Goal: Information Seeking & Learning: Understand process/instructions

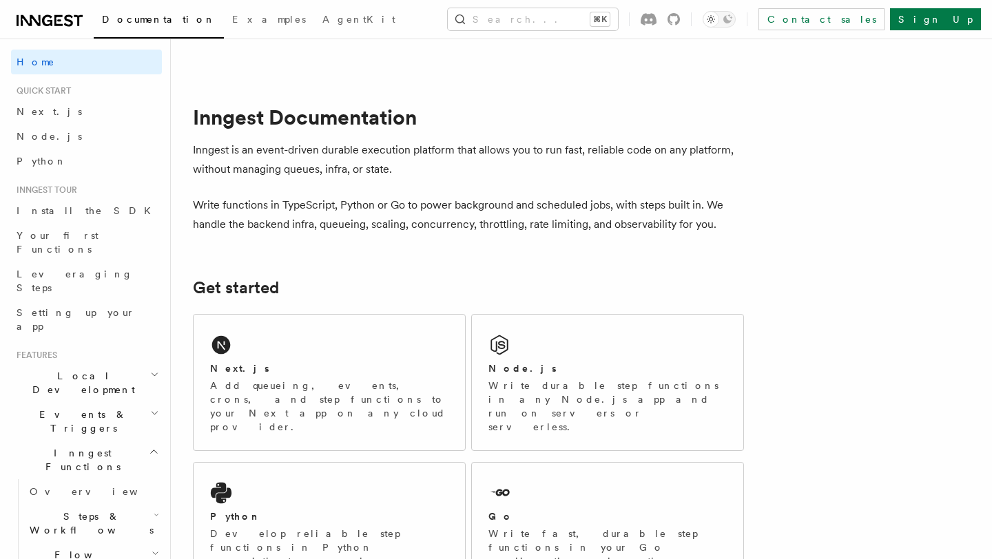
click at [118, 364] on h2 "Local Development" at bounding box center [86, 383] width 151 height 39
click at [91, 402] on link "Overview" at bounding box center [93, 414] width 138 height 25
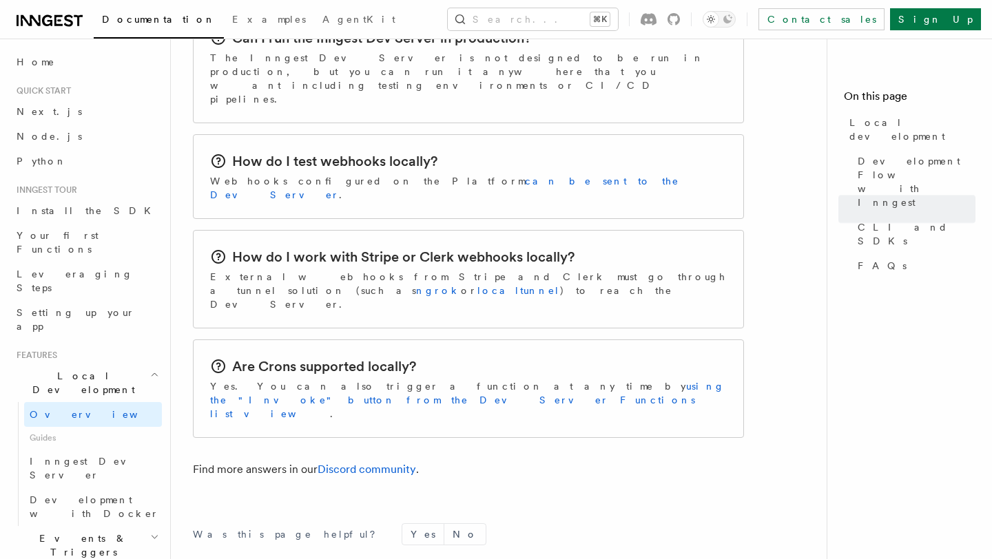
scroll to position [2267, 0]
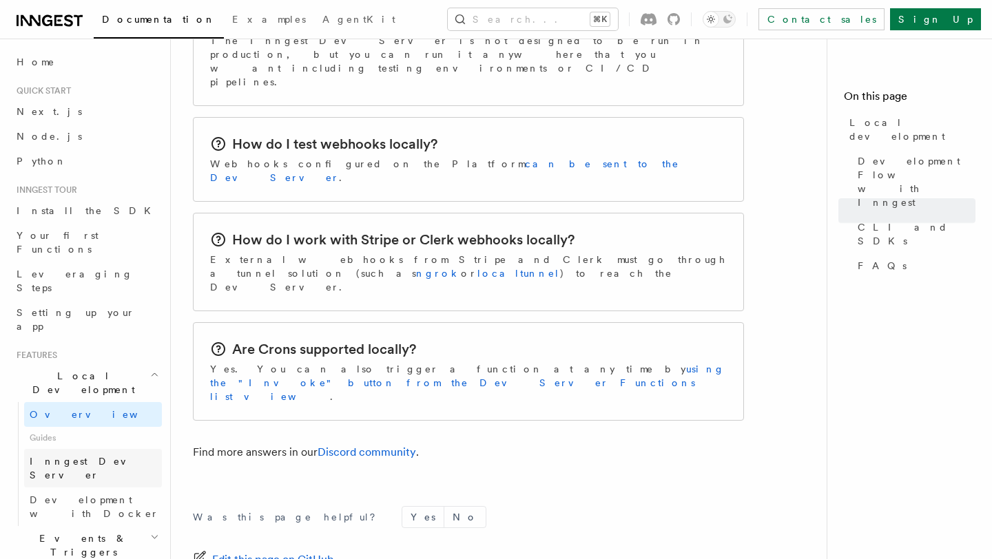
click at [74, 456] on span "Inngest Dev Server" at bounding box center [89, 468] width 118 height 25
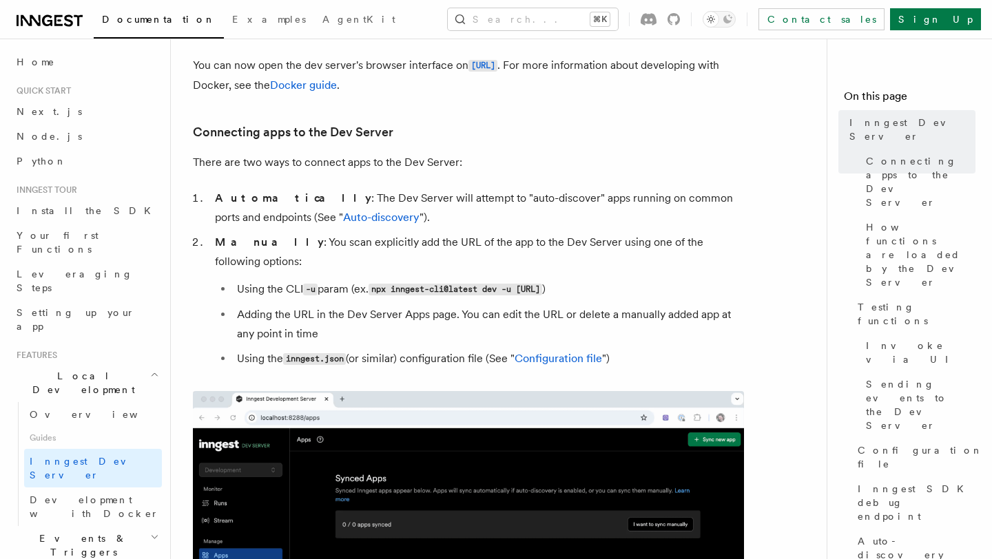
scroll to position [414, 0]
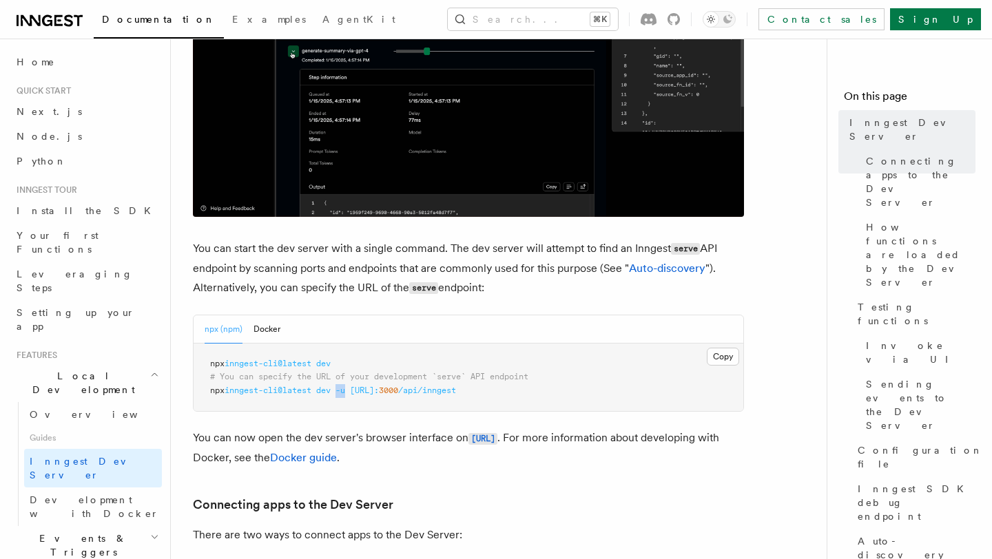
drag, startPoint x: 355, startPoint y: 368, endPoint x: 345, endPoint y: 368, distance: 9.6
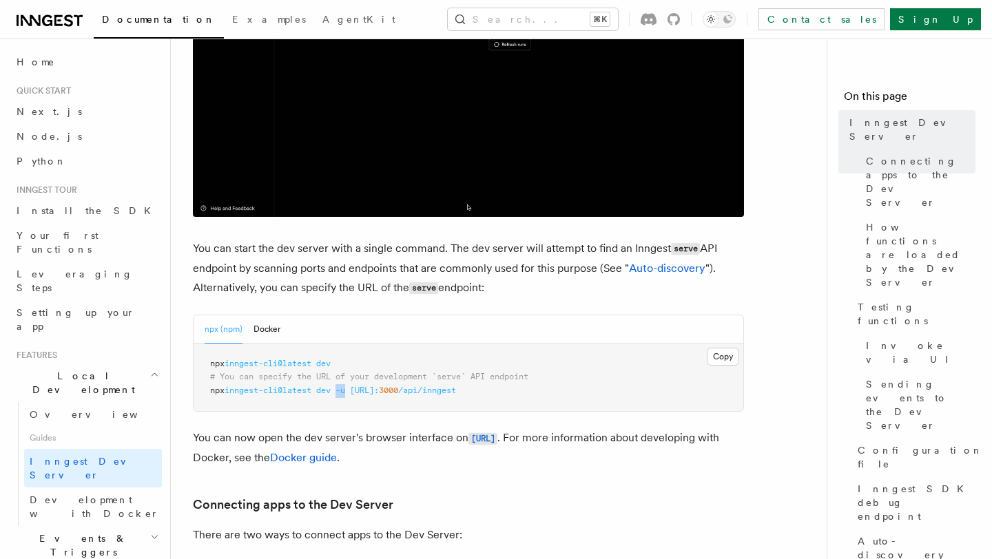
click at [345, 386] on span "npx inngest-cli@latest dev -u [URL]: 3000 /api/inngest" at bounding box center [333, 391] width 246 height 10
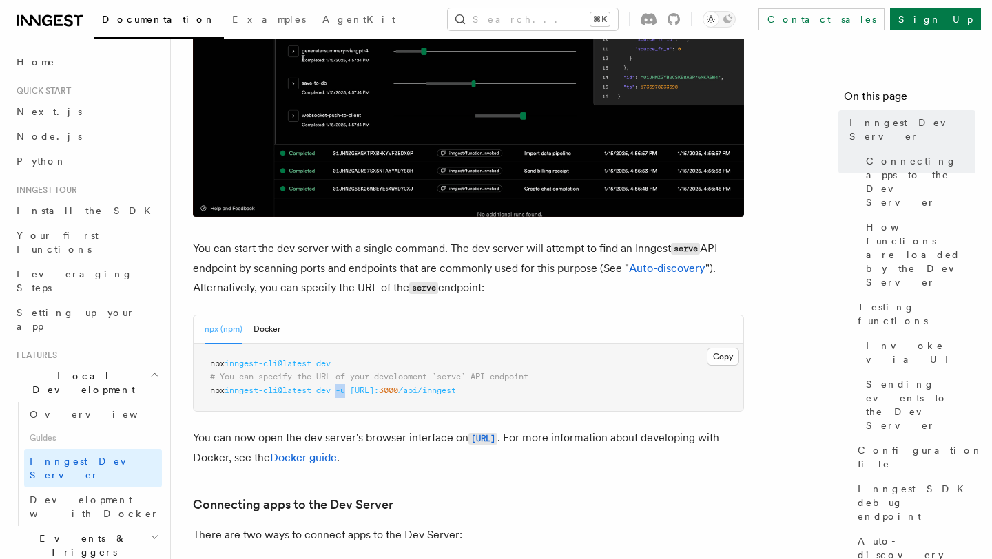
drag, startPoint x: 442, startPoint y: 363, endPoint x: 187, endPoint y: 363, distance: 255.6
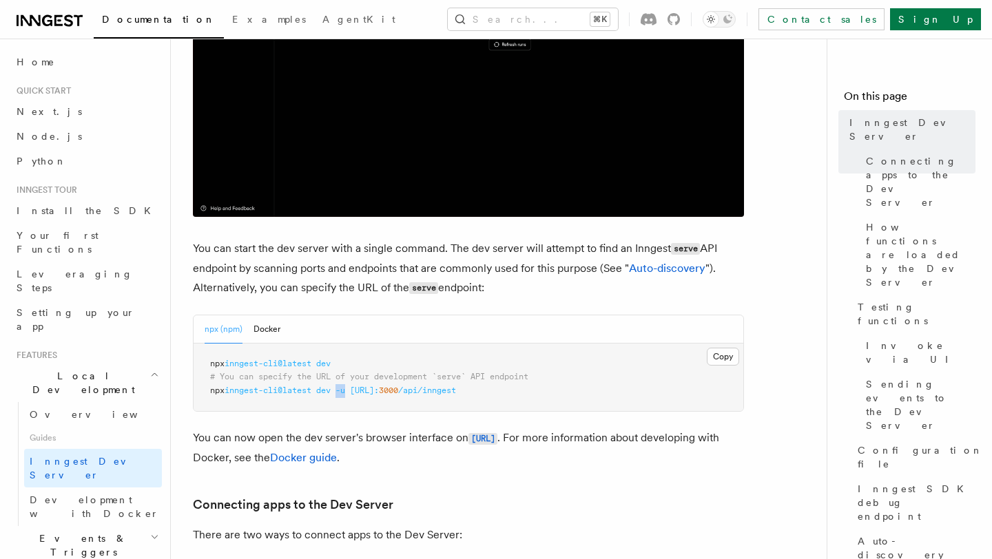
copy span "npx inngest-cli@latest dev -u [URL]:"
click at [267, 316] on button "Docker" at bounding box center [267, 330] width 27 height 28
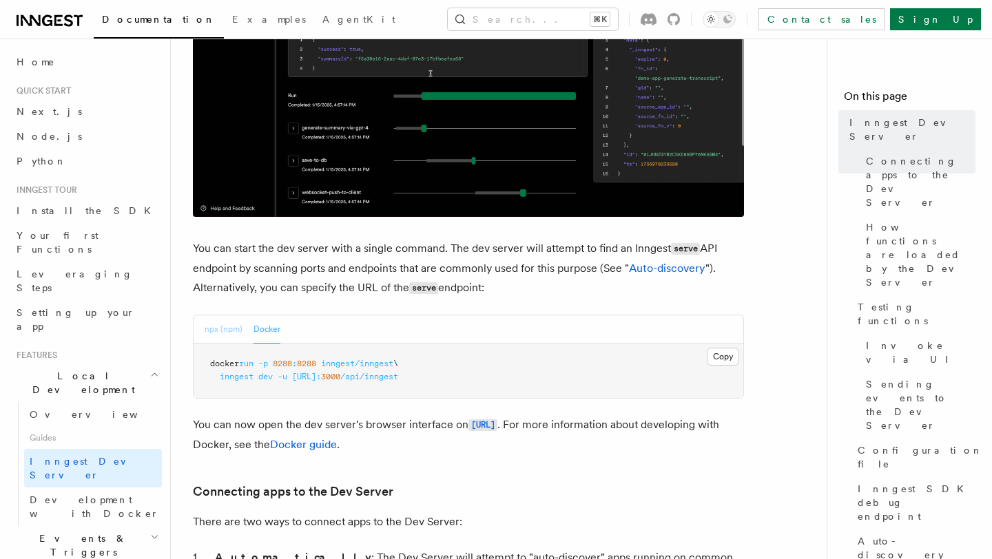
click at [225, 316] on button "npx (npm)" at bounding box center [224, 330] width 38 height 28
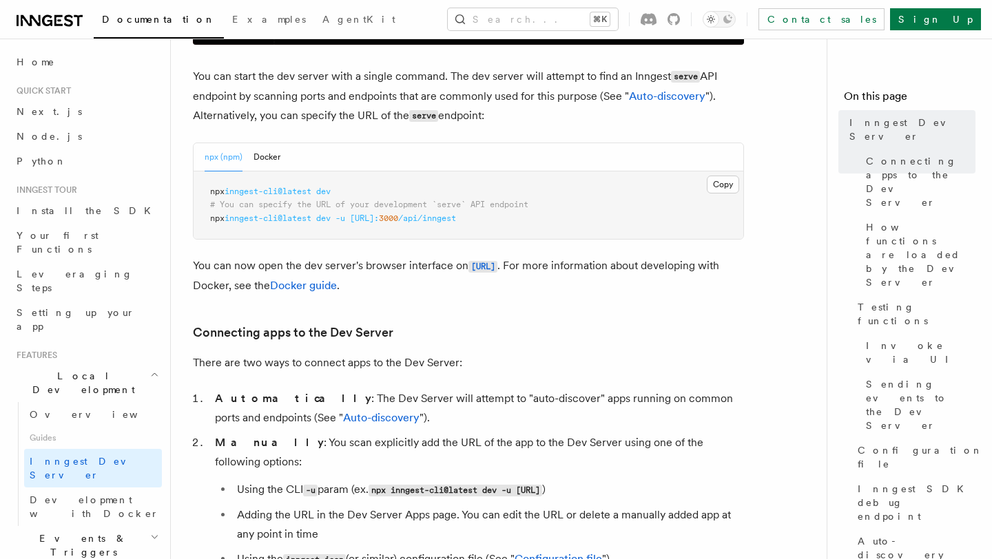
scroll to position [548, 0]
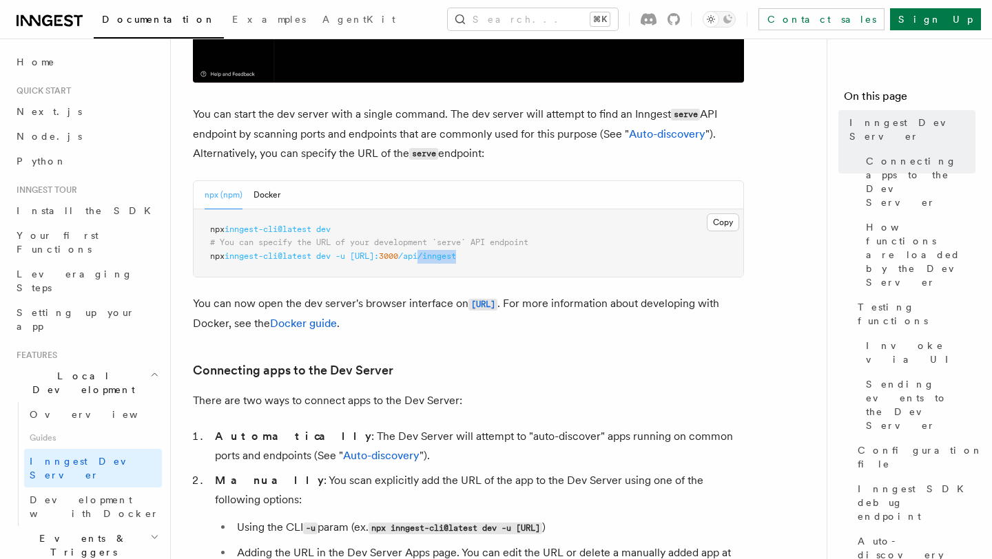
drag, startPoint x: 485, startPoint y: 233, endPoint x: 522, endPoint y: 233, distance: 37.2
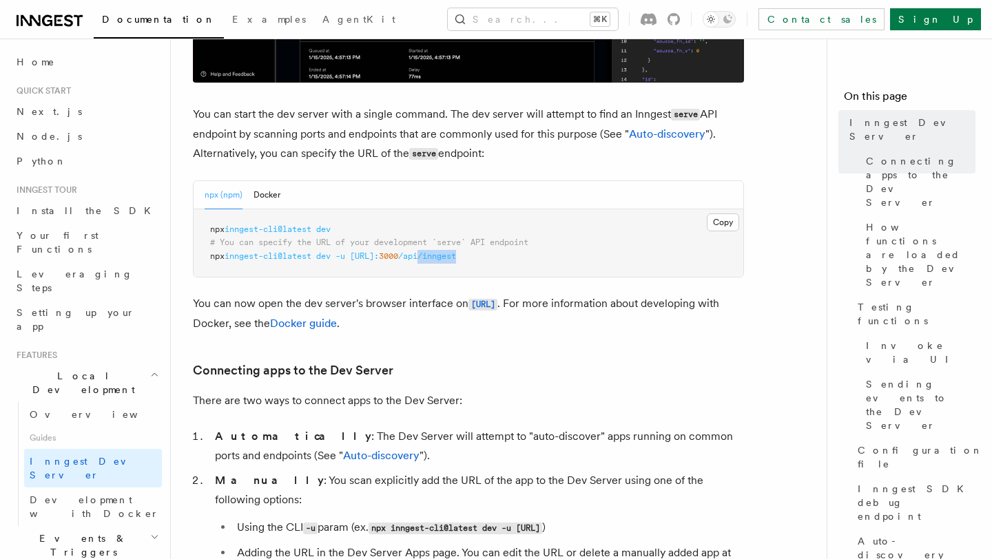
click at [522, 233] on pre "npx inngest-cli@latest dev # You can specify the URL of your development `serve…" at bounding box center [469, 243] width 550 height 68
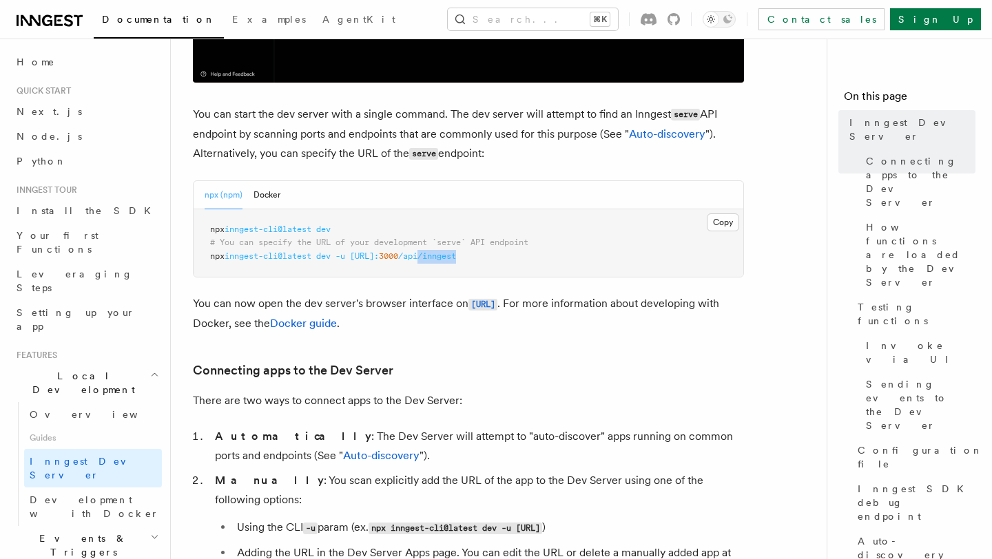
copy span "/inngest"
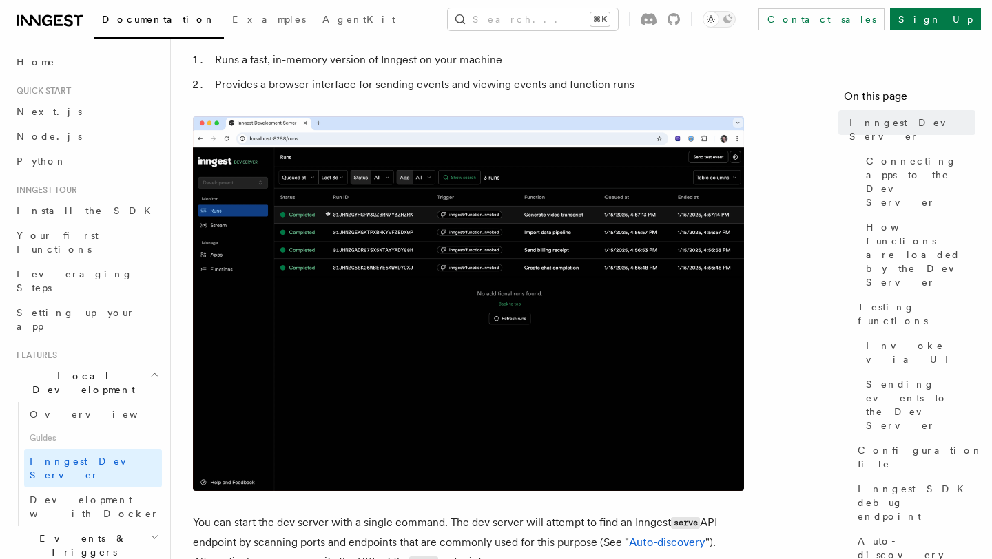
scroll to position [138, 0]
